Goal: Complete application form: Complete application form

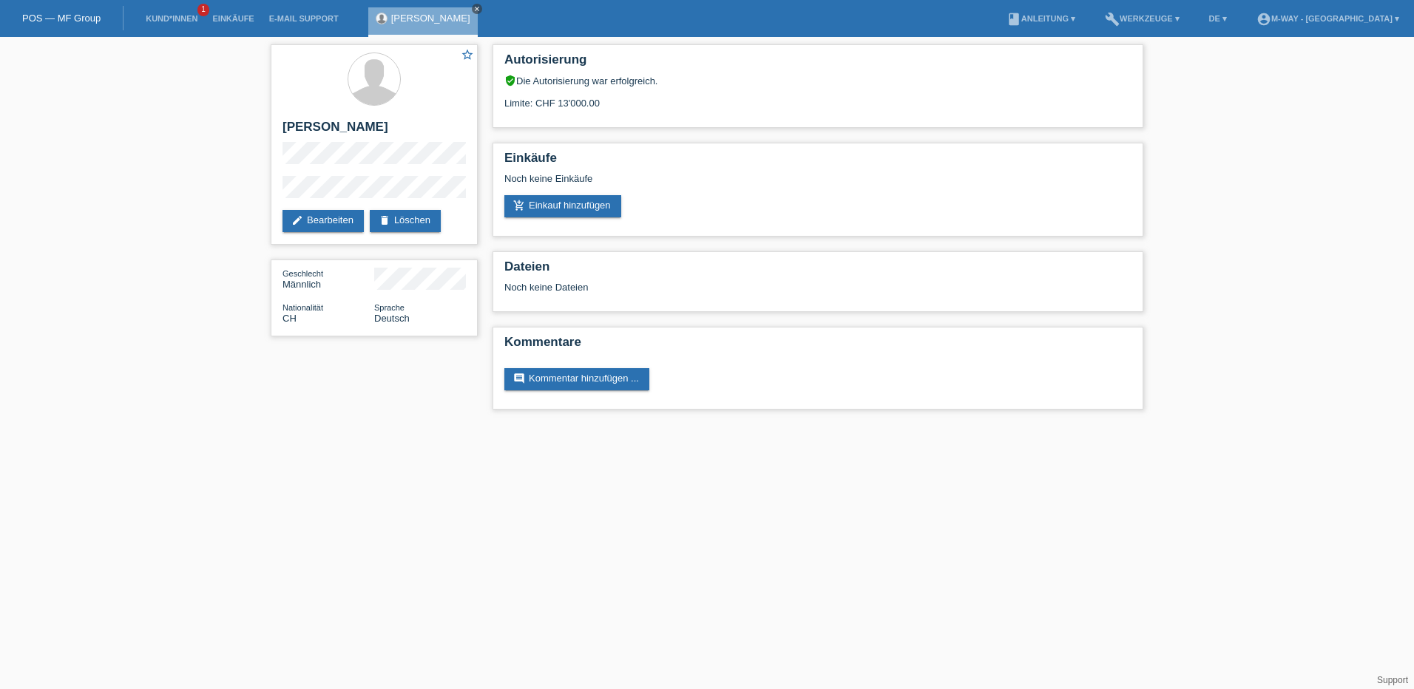
click at [473, 7] on icon "close" at bounding box center [476, 8] width 7 height 7
click at [185, 17] on link "Kund*innen" at bounding box center [171, 18] width 67 height 9
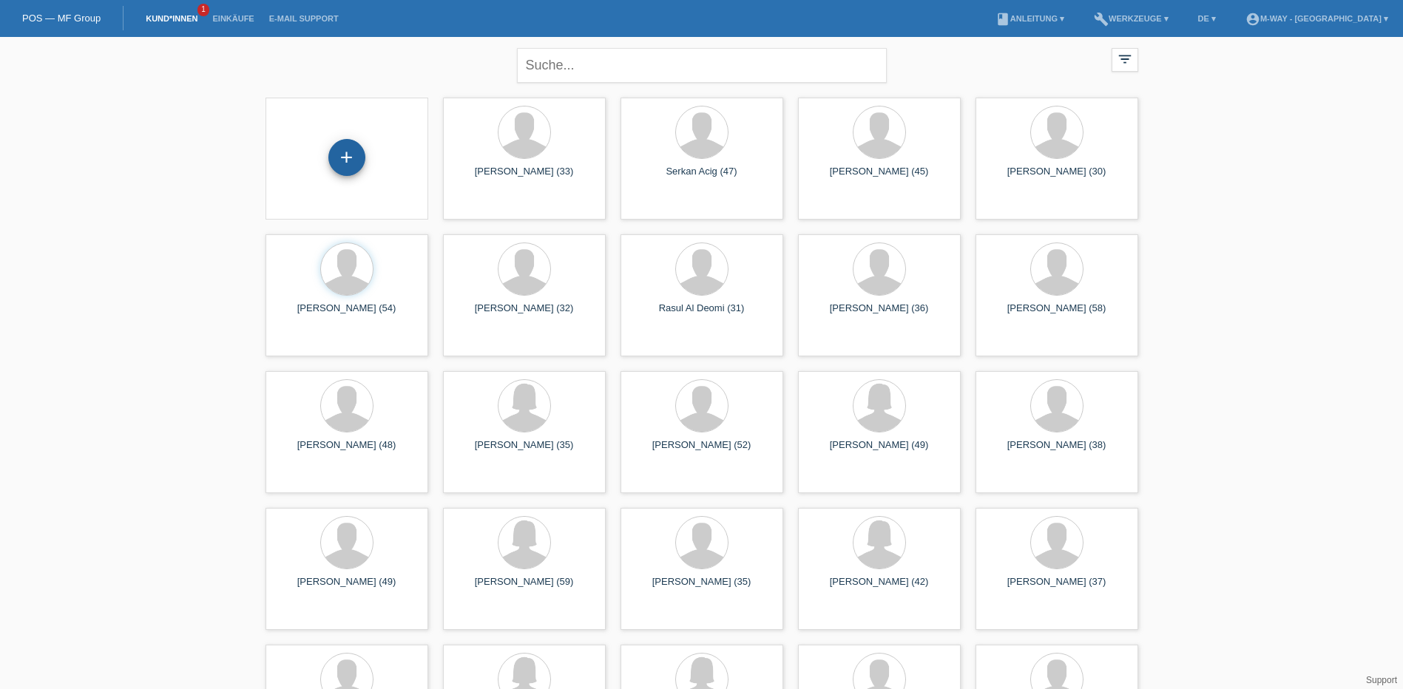
click at [342, 160] on div "+" at bounding box center [346, 157] width 37 height 37
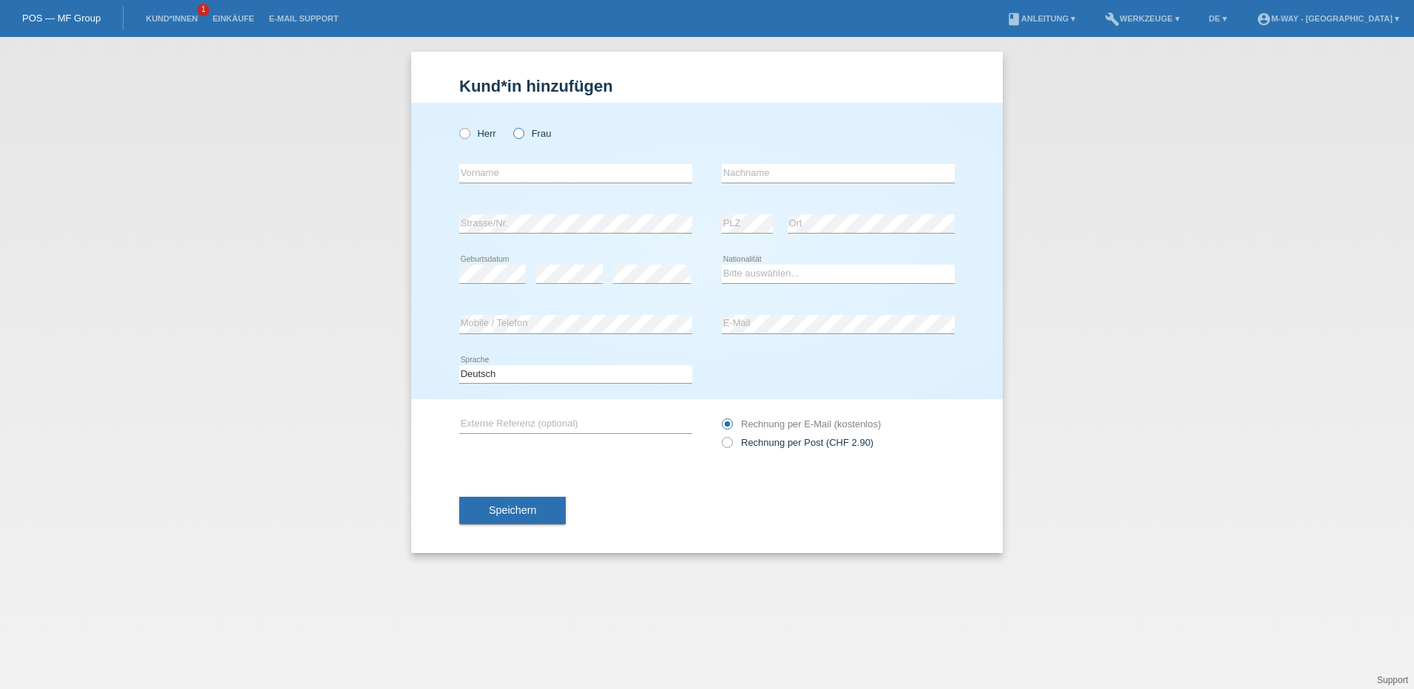
click at [511, 126] on icon at bounding box center [511, 126] width 0 height 0
click at [517, 134] on input "Frau" at bounding box center [518, 133] width 10 height 10
radio input "true"
type input "Burga"
type input "Körner"
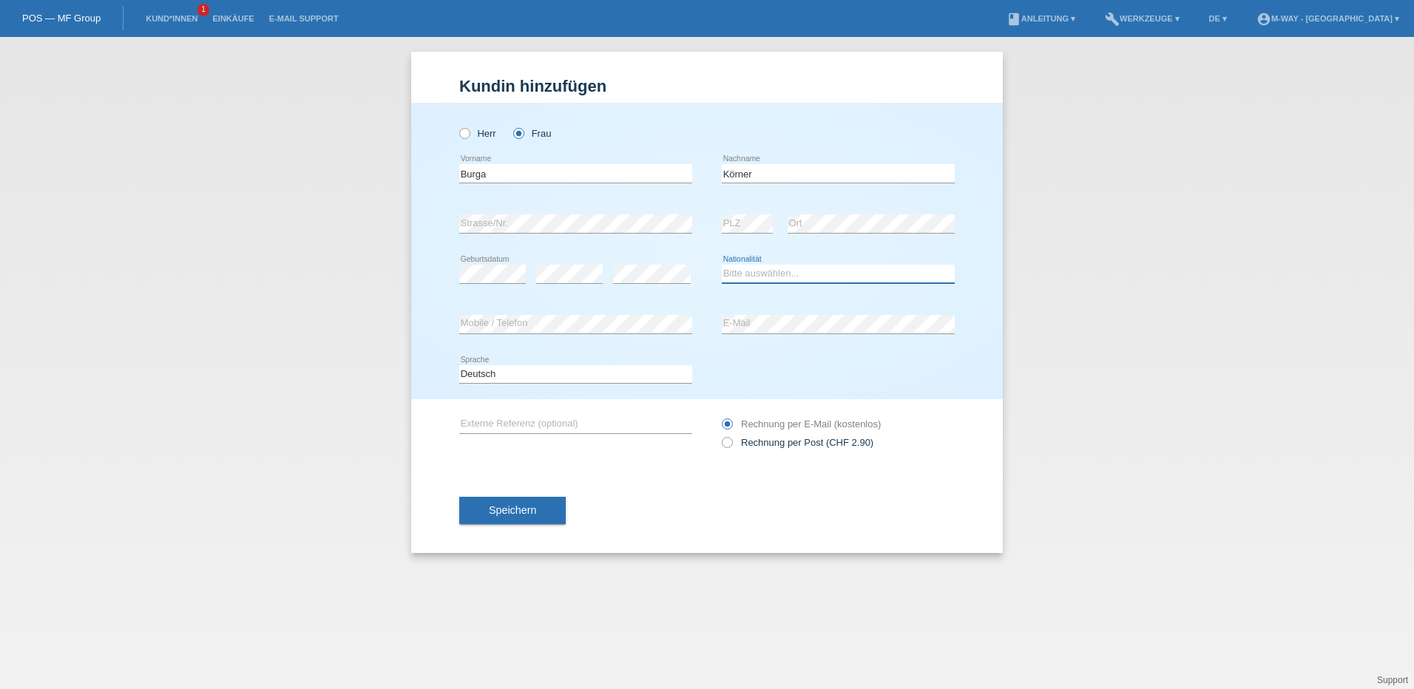
select select "DE"
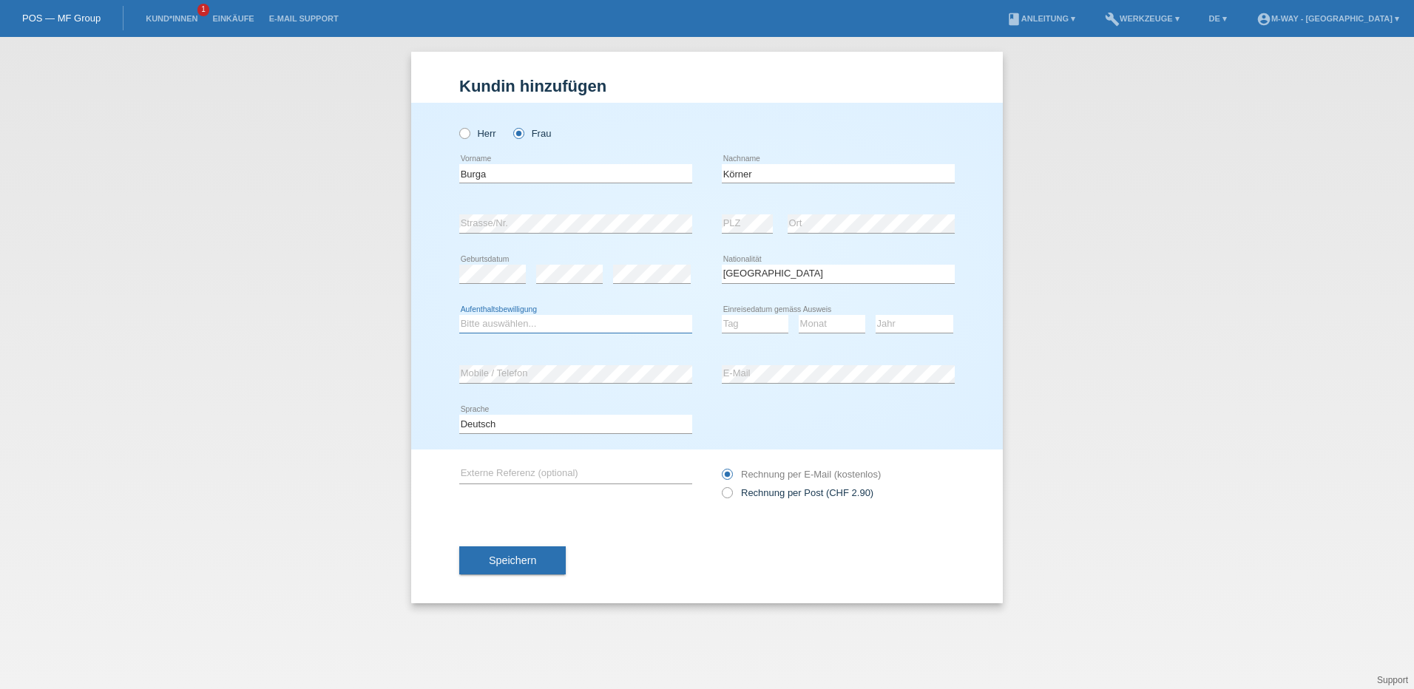
select select "C"
select select "26"
select select "03"
click at [911, 324] on select "Jahr 2025 2024 2023 2022 2021 2020 2019 2018 2017 2016 2015 2014 2013 2012 2011…" at bounding box center [915, 324] width 78 height 18
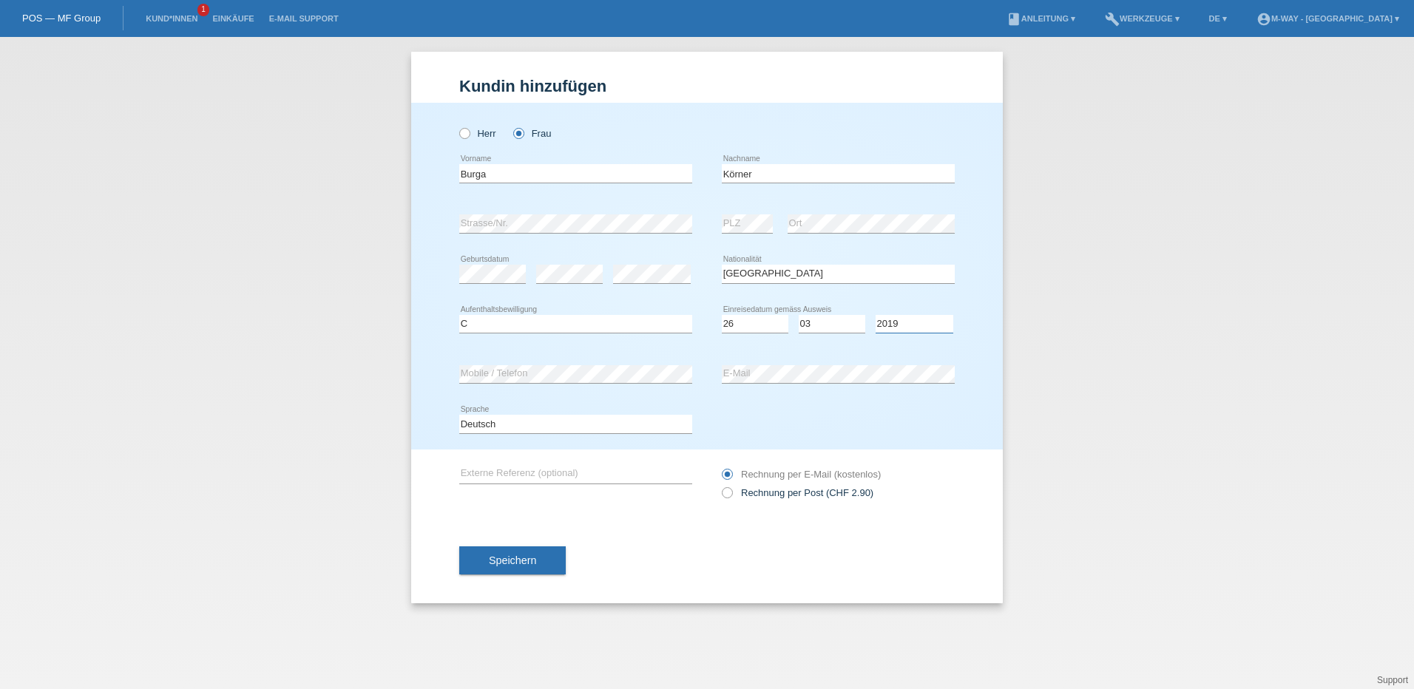
click at [911, 324] on select "Jahr 2025 2024 2023 2022 2021 2020 2019 2018 2017 2016 2015 2014 2013 2012 2011…" at bounding box center [915, 324] width 78 height 18
select select "2007"
click at [876, 315] on select "Jahr 2025 2024 2023 2022 2021 2020 2019 2018 2017 2016 2015 2014 2013 2012 2011…" at bounding box center [915, 324] width 78 height 18
click at [797, 439] on div "Deutsch Français Italiano English error Sprache" at bounding box center [707, 424] width 496 height 50
click at [538, 556] on button "Speichern" at bounding box center [512, 561] width 107 height 28
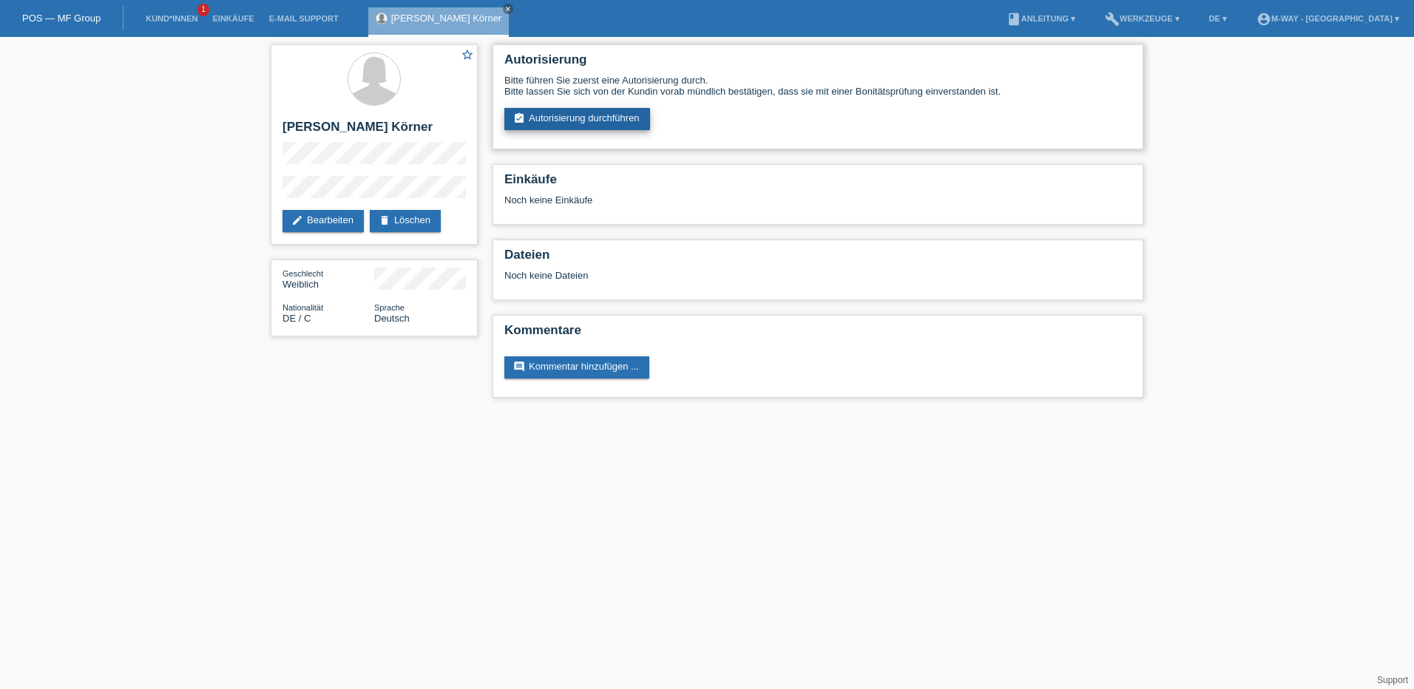
click at [617, 123] on link "assignment_turned_in Autorisierung durchführen" at bounding box center [578, 119] width 146 height 22
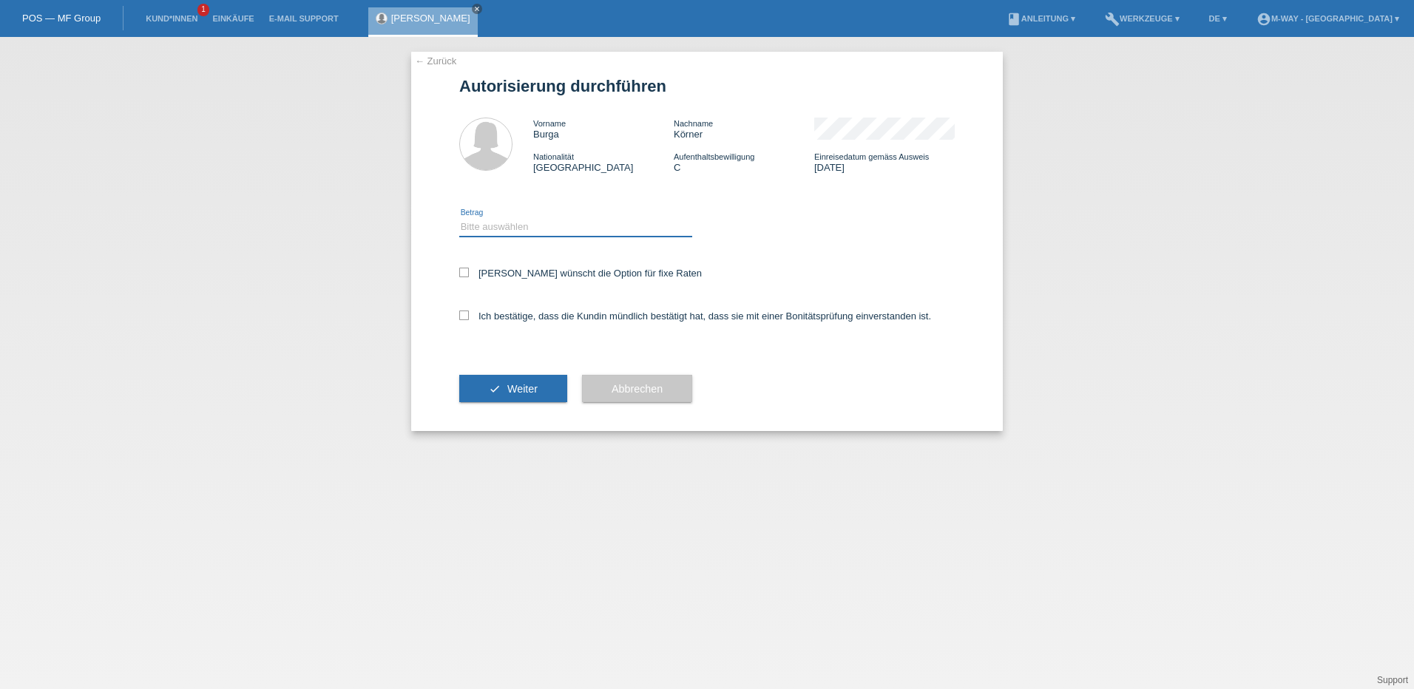
click at [526, 220] on select "Bitte auswählen CHF 1.00 - CHF 499.00 CHF 500.00 - CHF 1'999.00 CHF 2'000.00 - …" at bounding box center [575, 227] width 233 height 18
select select "3"
click at [459, 218] on select "Bitte auswählen CHF 1.00 - CHF 499.00 CHF 500.00 - CHF 1'999.00 CHF 2'000.00 - …" at bounding box center [575, 227] width 233 height 18
click at [463, 272] on icon at bounding box center [464, 273] width 10 height 10
click at [463, 272] on input "Kundin wünscht die Option für fixe Raten" at bounding box center [464, 273] width 10 height 10
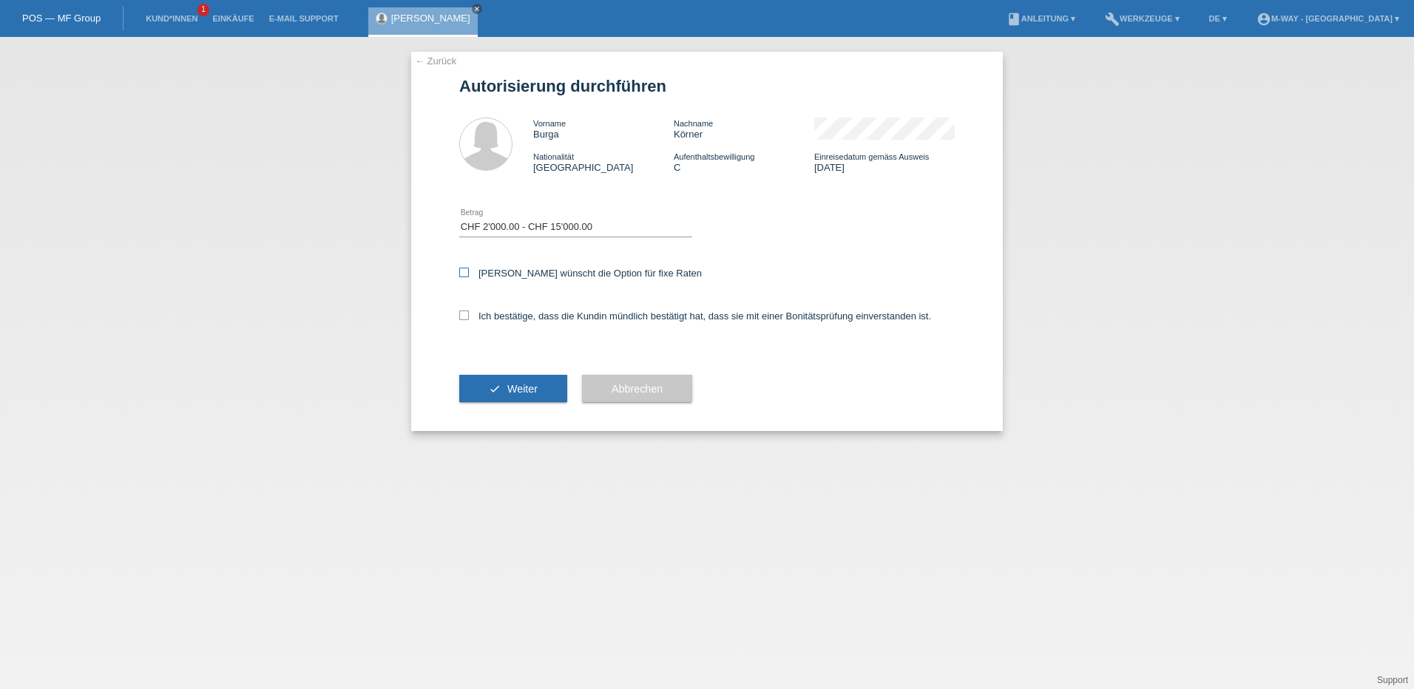
checkbox input "true"
click at [465, 312] on icon at bounding box center [464, 316] width 10 height 10
click at [465, 312] on input "Ich bestätige, dass die Kundin mündlich bestätigt hat, dass sie mit einer Bonit…" at bounding box center [464, 316] width 10 height 10
checkbox input "true"
click at [505, 391] on button "check Weiter" at bounding box center [513, 389] width 108 height 28
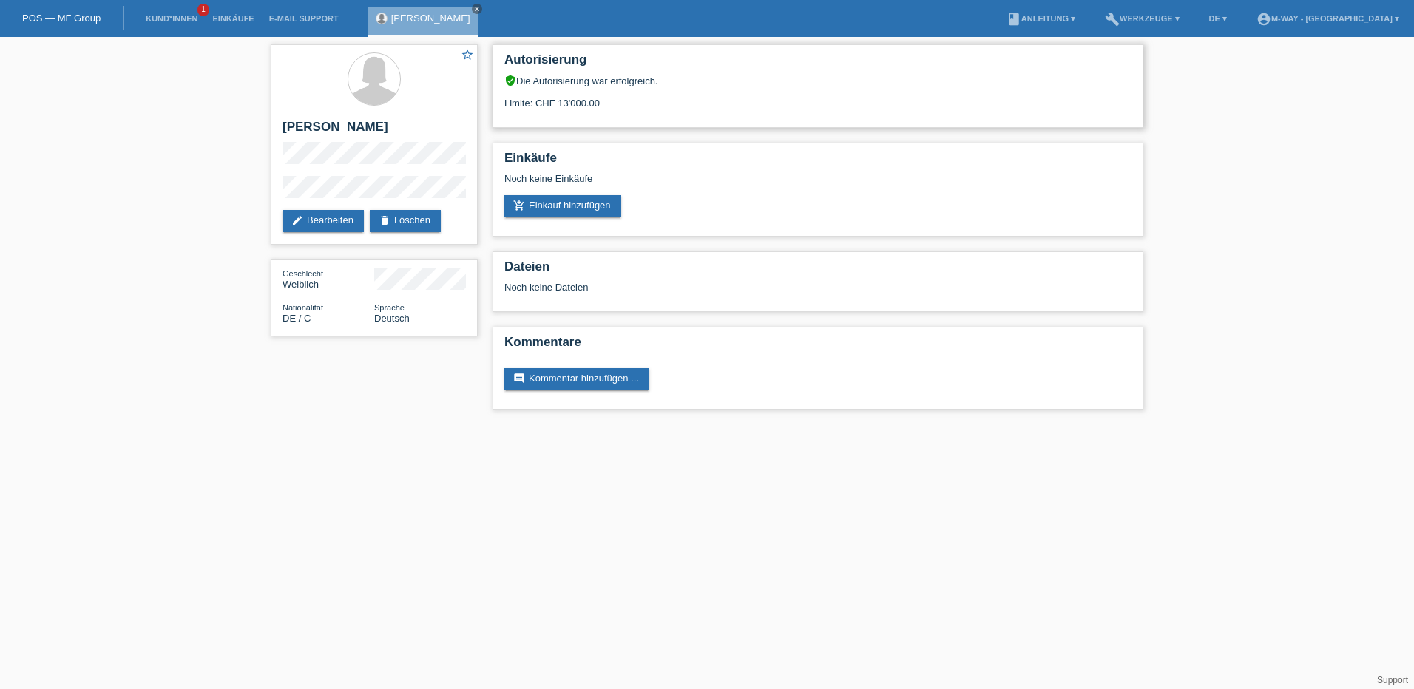
drag, startPoint x: 557, startPoint y: 101, endPoint x: 613, endPoint y: 109, distance: 56.1
click at [613, 109] on div "Autorisierung verified_user Die Autorisierung war erfolgreich. Limite: CHF 13'0…" at bounding box center [818, 86] width 651 height 84
click at [613, 107] on div "Limite: CHF 13'000.00" at bounding box center [818, 98] width 627 height 22
click at [1174, 23] on li "build Werkzeuge ▾" at bounding box center [1143, 19] width 90 height 38
click at [1172, 16] on link "build Werkzeuge ▾" at bounding box center [1143, 18] width 90 height 9
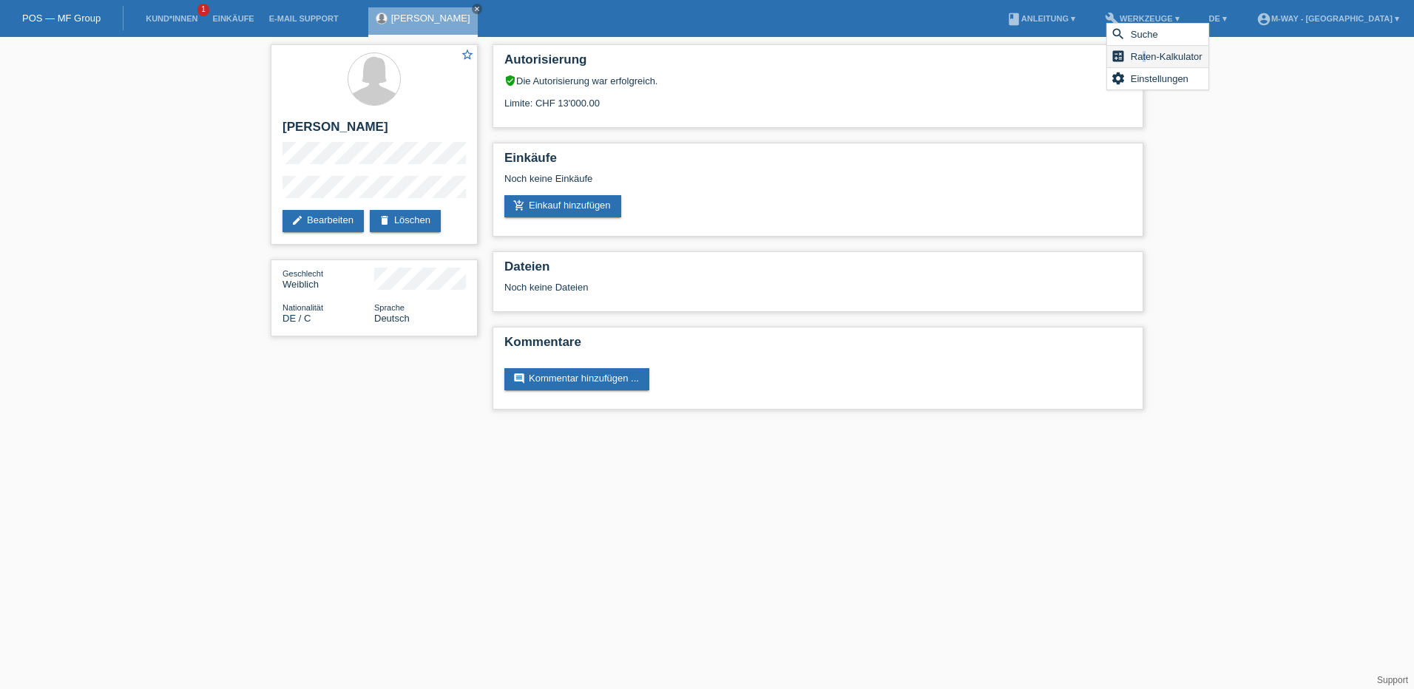
click at [1146, 53] on span "Raten-Kalkulator" at bounding box center [1167, 56] width 76 height 18
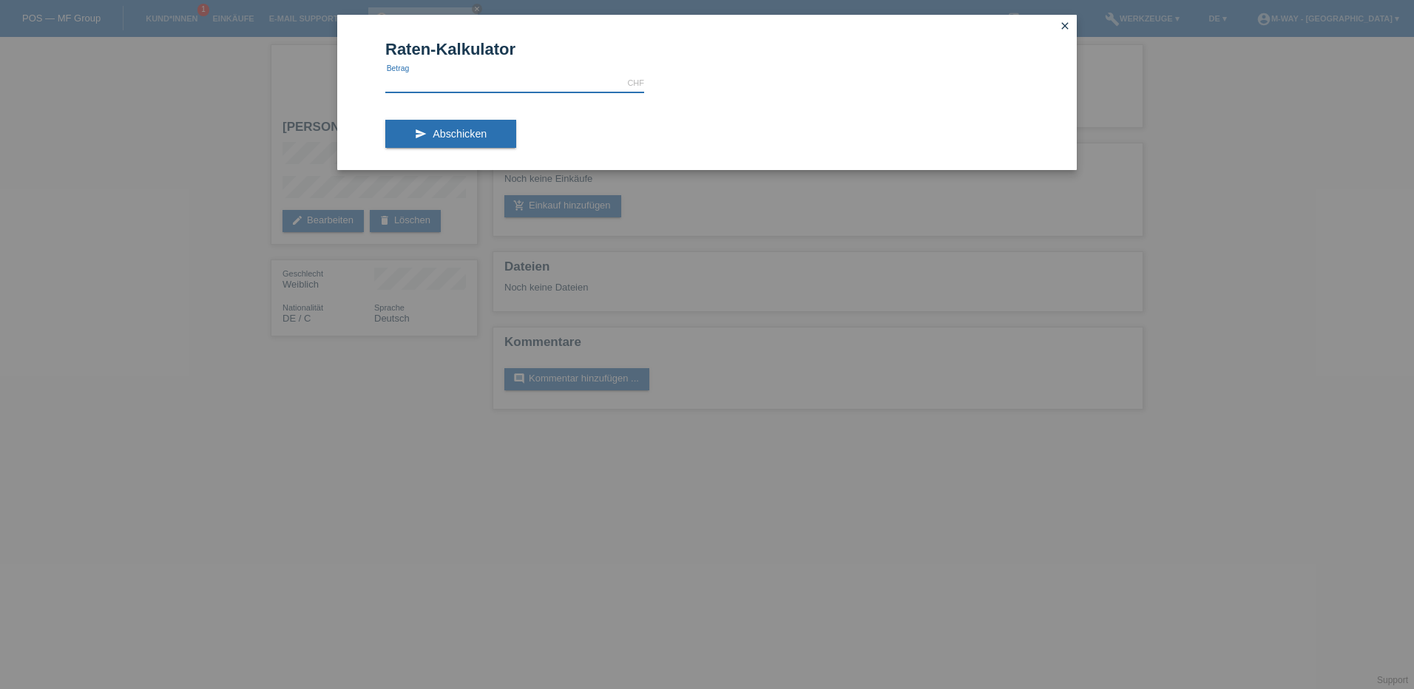
click at [549, 83] on input "text" at bounding box center [514, 83] width 259 height 18
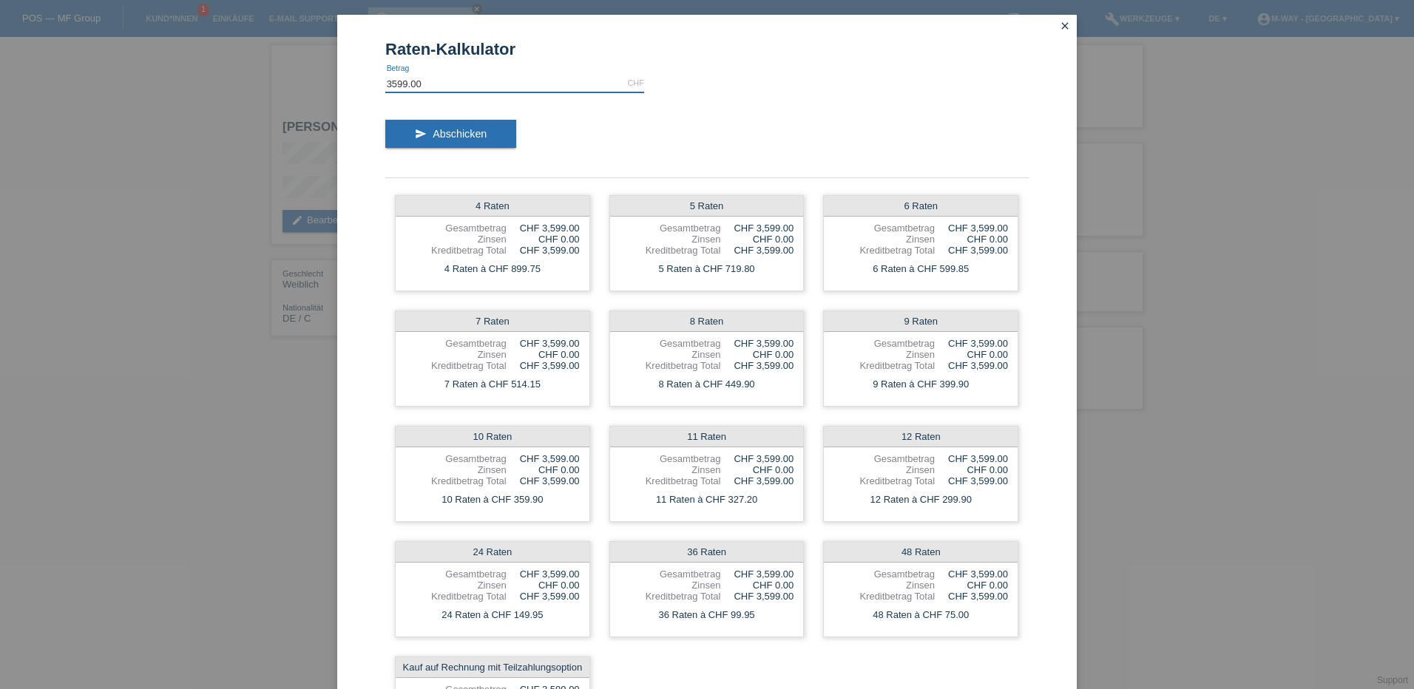
drag, startPoint x: 424, startPoint y: 85, endPoint x: 354, endPoint y: 81, distance: 69.6
click at [354, 81] on div "Raten-Kalkulator 3599.00 CHF error [GEOGRAPHIC_DATA] send Abschicken 4 Raten Ge…" at bounding box center [707, 396] width 740 height 763
type input "2599.00"
click at [1059, 24] on icon "close" at bounding box center [1065, 26] width 12 height 12
